Goal: Information Seeking & Learning: Learn about a topic

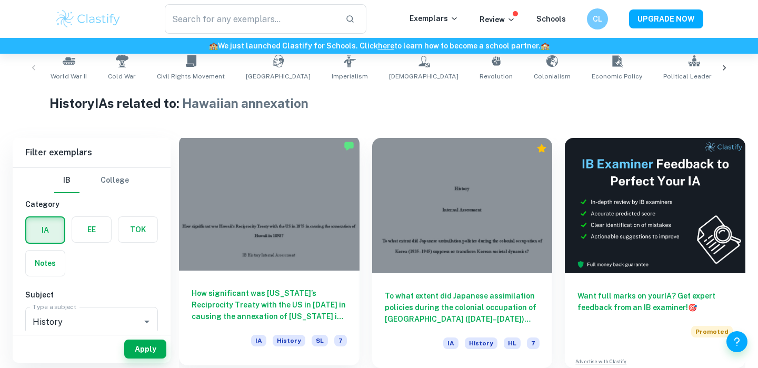
scroll to position [217, 0]
click at [271, 296] on h6 "How significant was [US_STATE]’s Reciprocity Treaty with the US in [DATE] in ca…" at bounding box center [268, 304] width 155 height 35
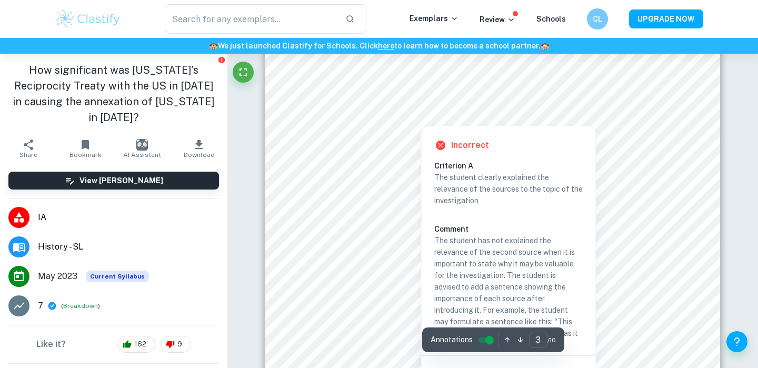
scroll to position [1498, 0]
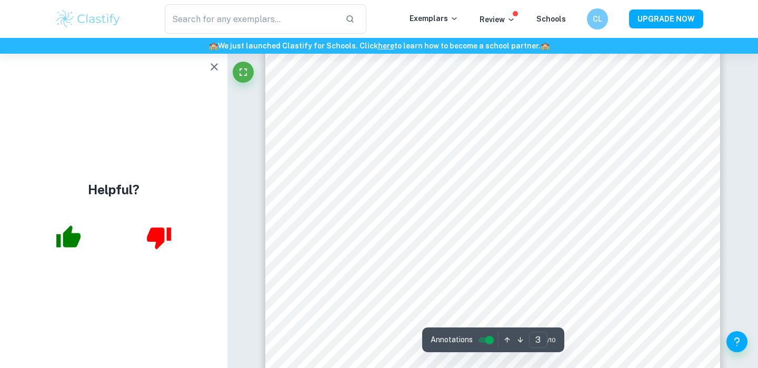
click at [214, 68] on icon "button" at bounding box center [214, 66] width 13 height 13
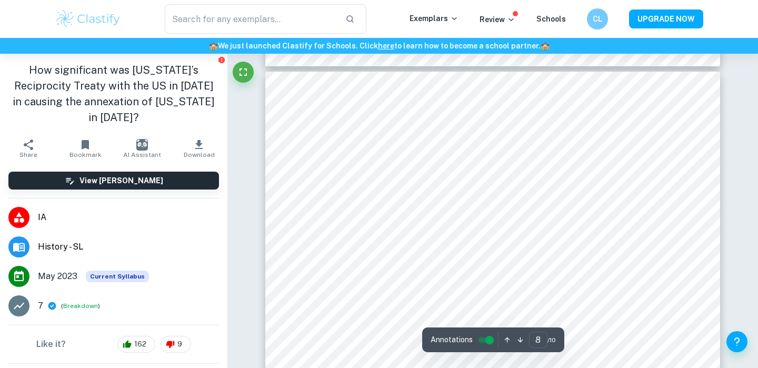
scroll to position [4757, 0]
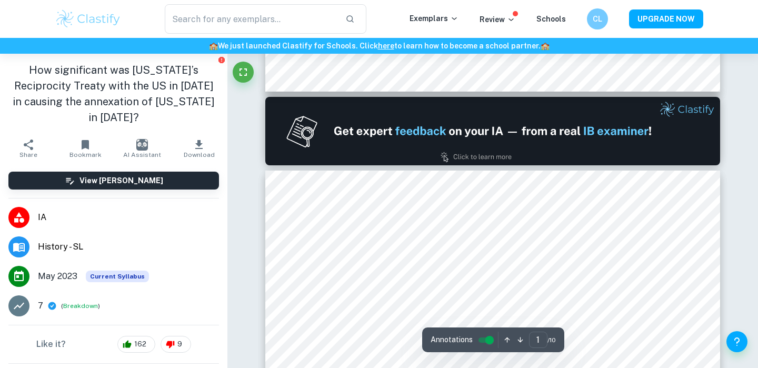
type input "2"
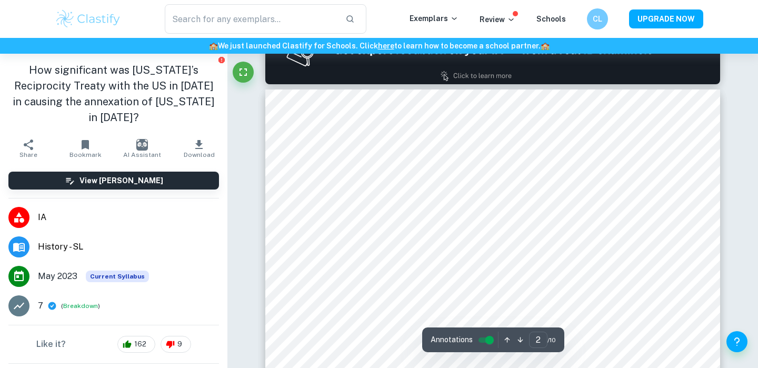
scroll to position [697, 0]
